Goal: Find specific page/section: Find specific page/section

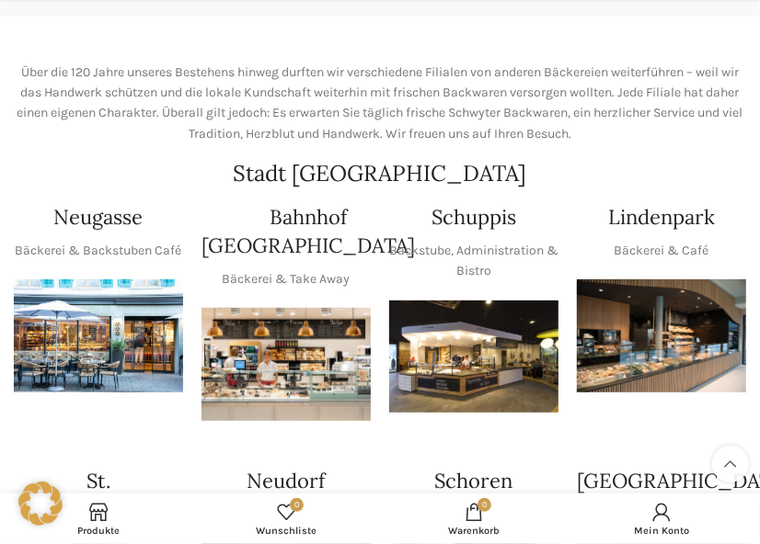
scroll to position [315, 0]
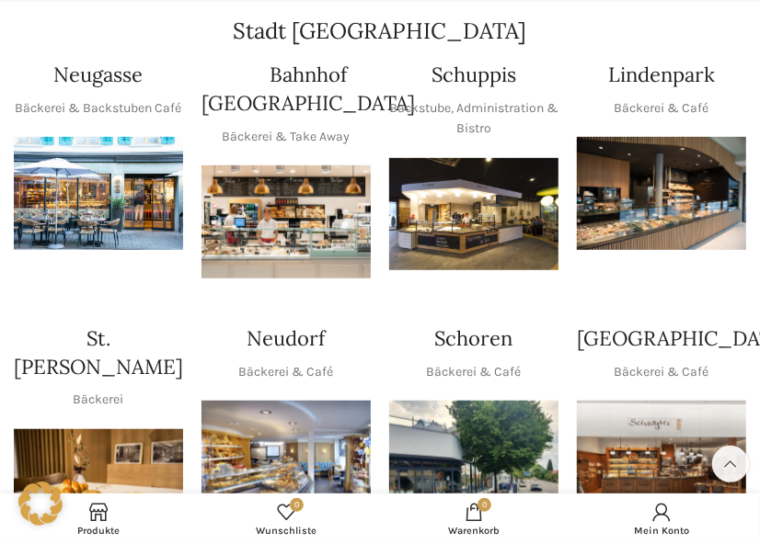
click at [504, 259] on img "1 / 1" at bounding box center [473, 214] width 169 height 113
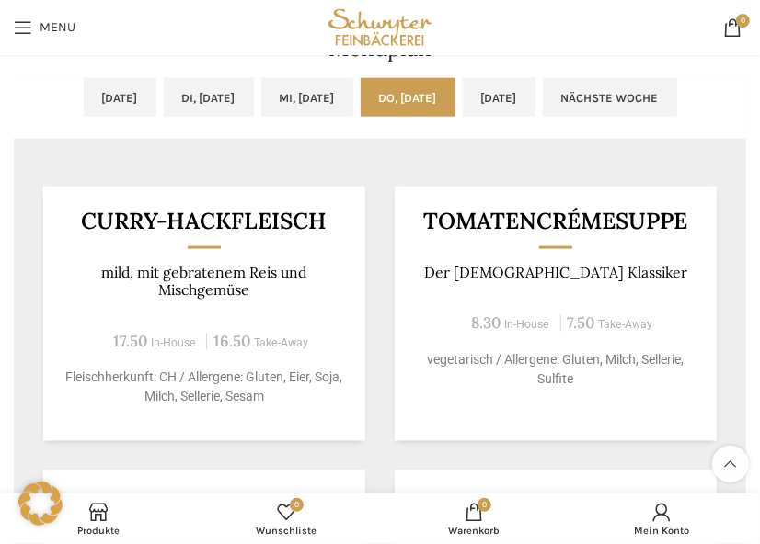
scroll to position [1050, 0]
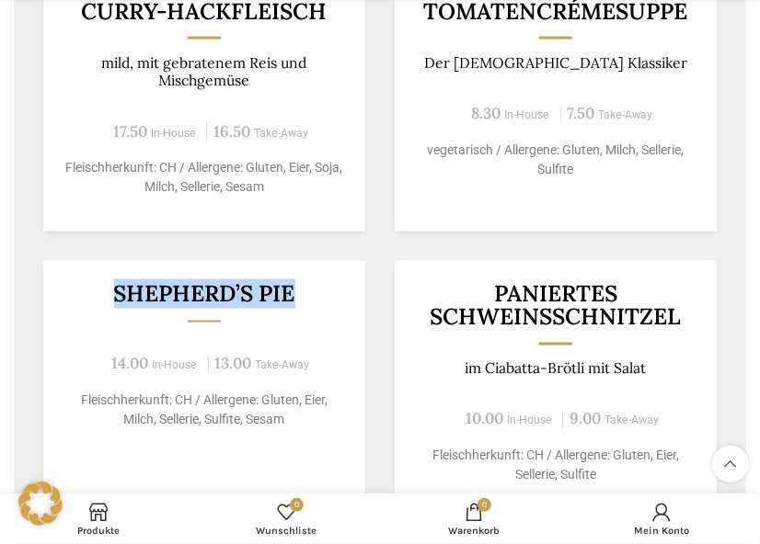
drag, startPoint x: 299, startPoint y: 292, endPoint x: 111, endPoint y: 295, distance: 187.6
click at [111, 295] on h3 "Shepherd’s Pie" at bounding box center [204, 294] width 277 height 23
copy h3 "Shepherd’s Pie"
